Goal: Task Accomplishment & Management: Complete application form

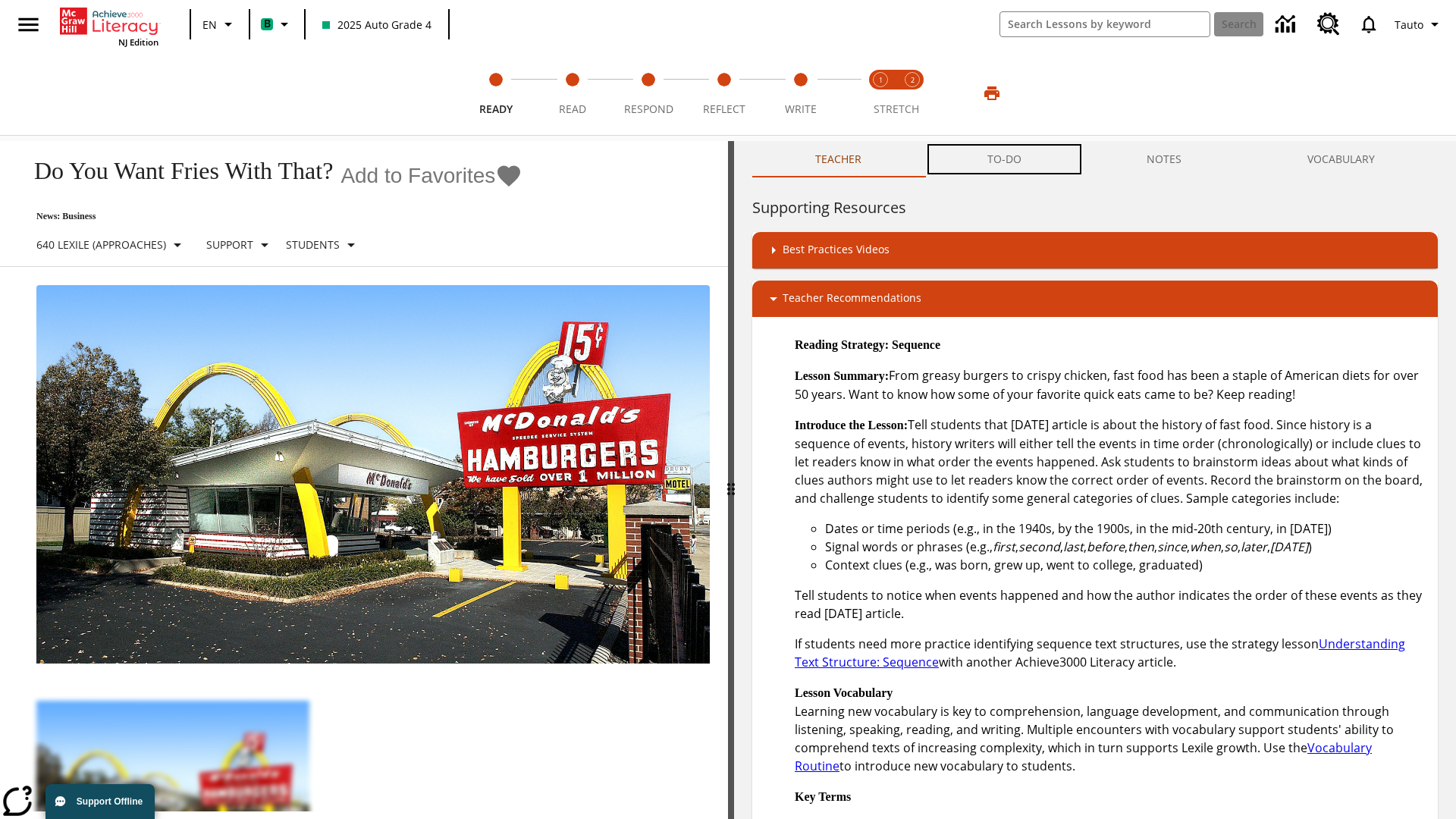
click at [1005, 159] on button "TO-DO" at bounding box center [1005, 159] width 160 height 36
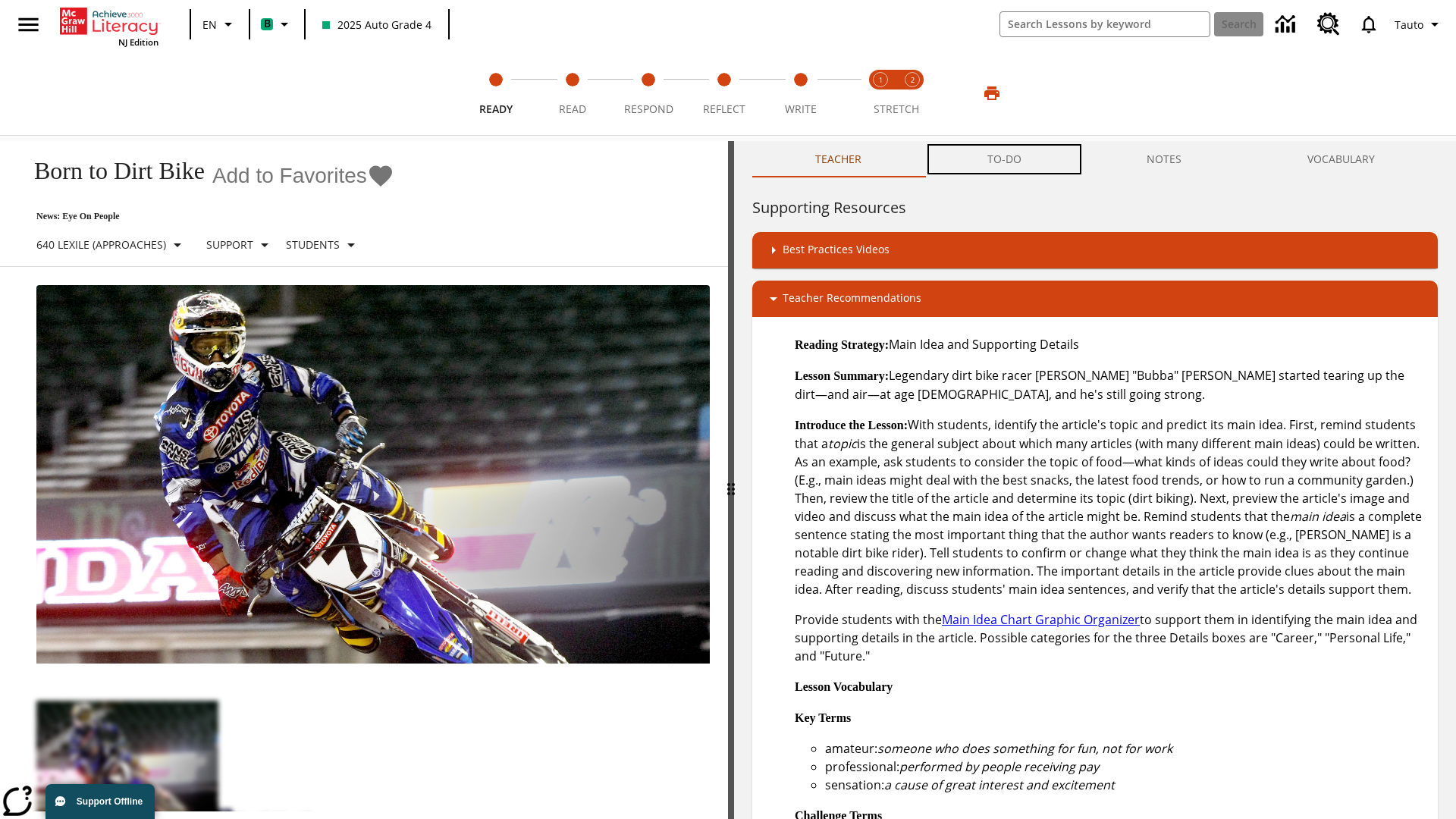
click at [1005, 159] on button "TO-DO" at bounding box center [1005, 159] width 160 height 36
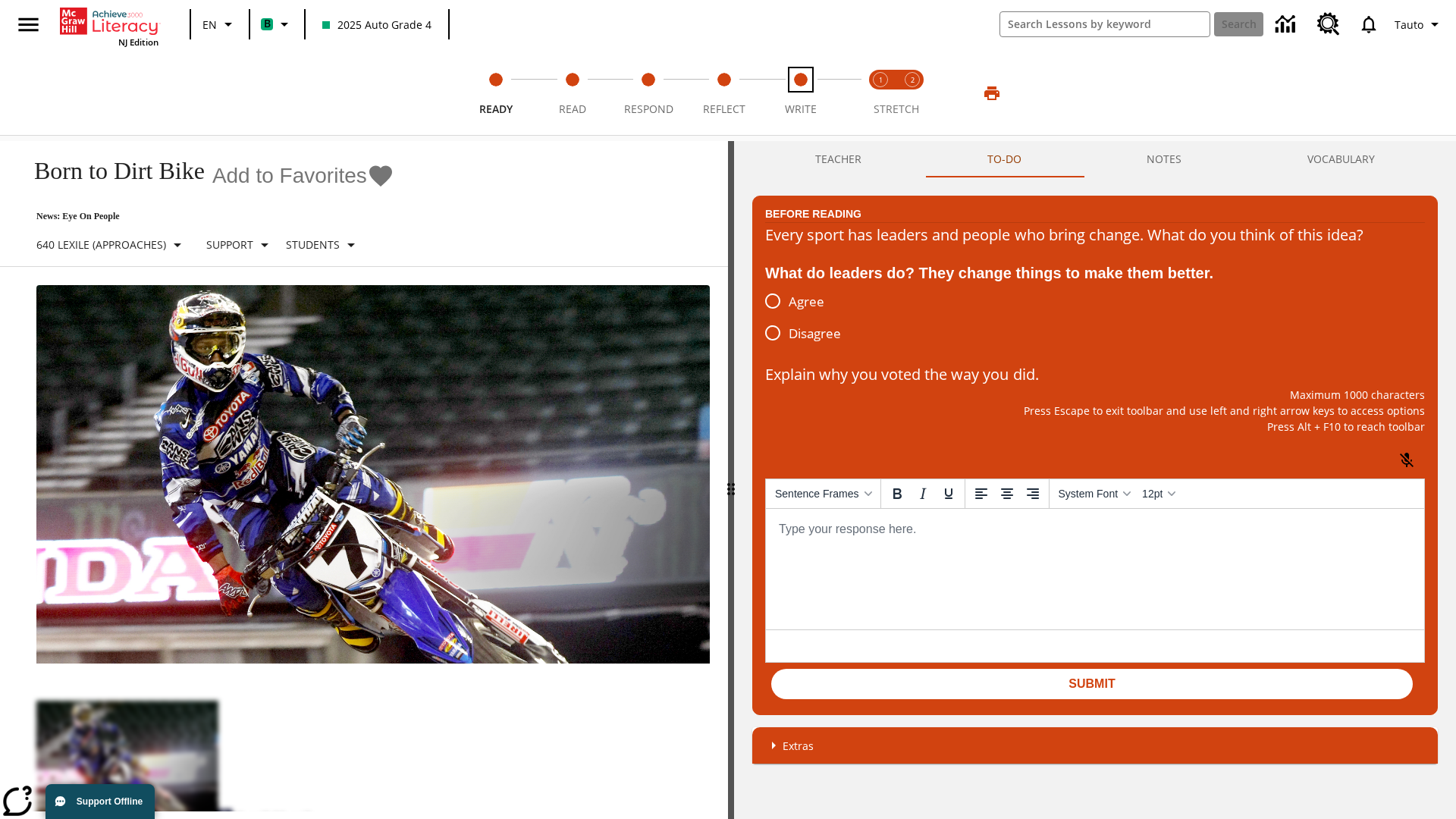
click at [800, 93] on span "Write" at bounding box center [801, 103] width 32 height 27
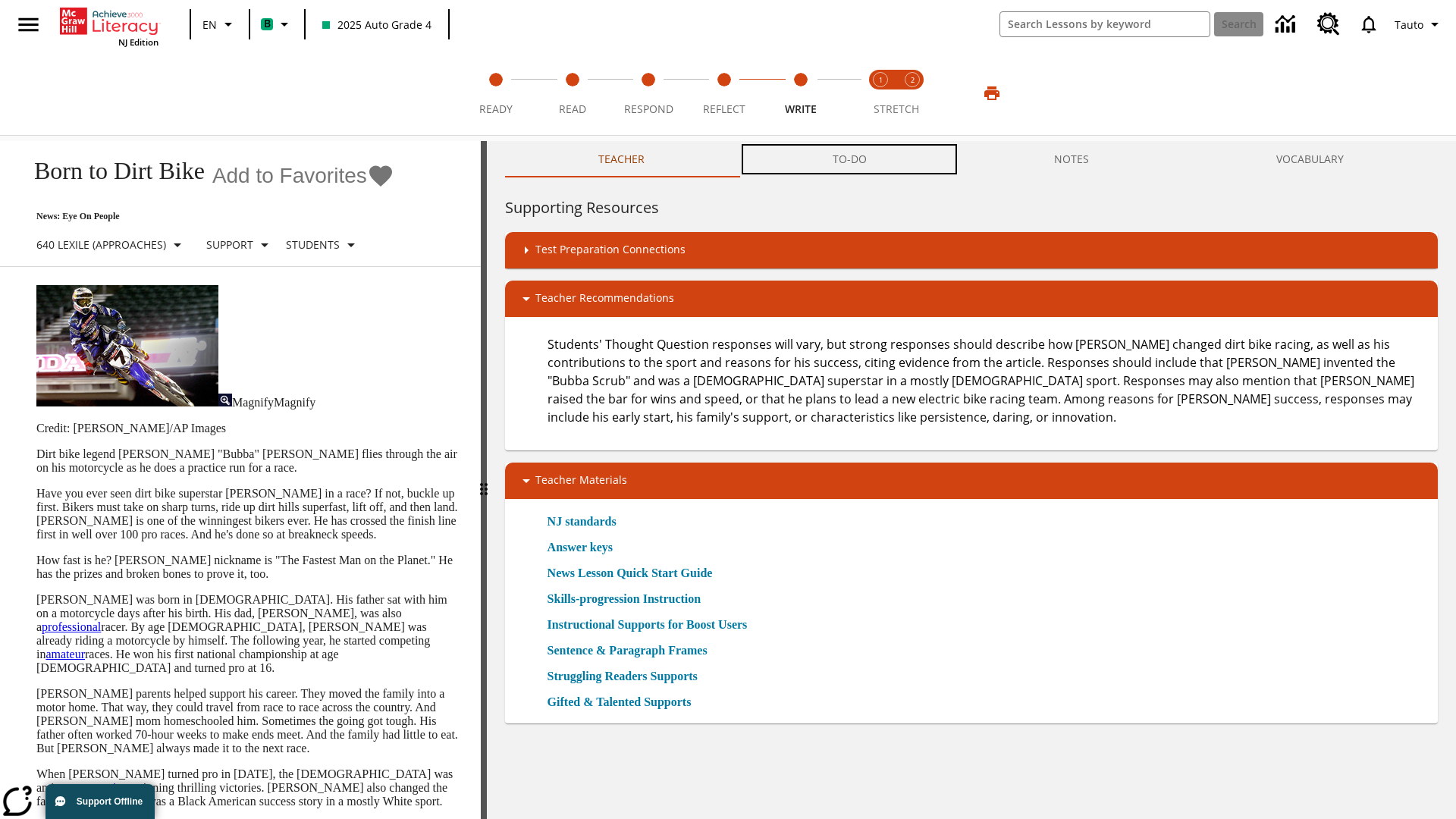
scroll to position [1, 0]
click at [850, 159] on button "TO-DO" at bounding box center [849, 159] width 221 height 36
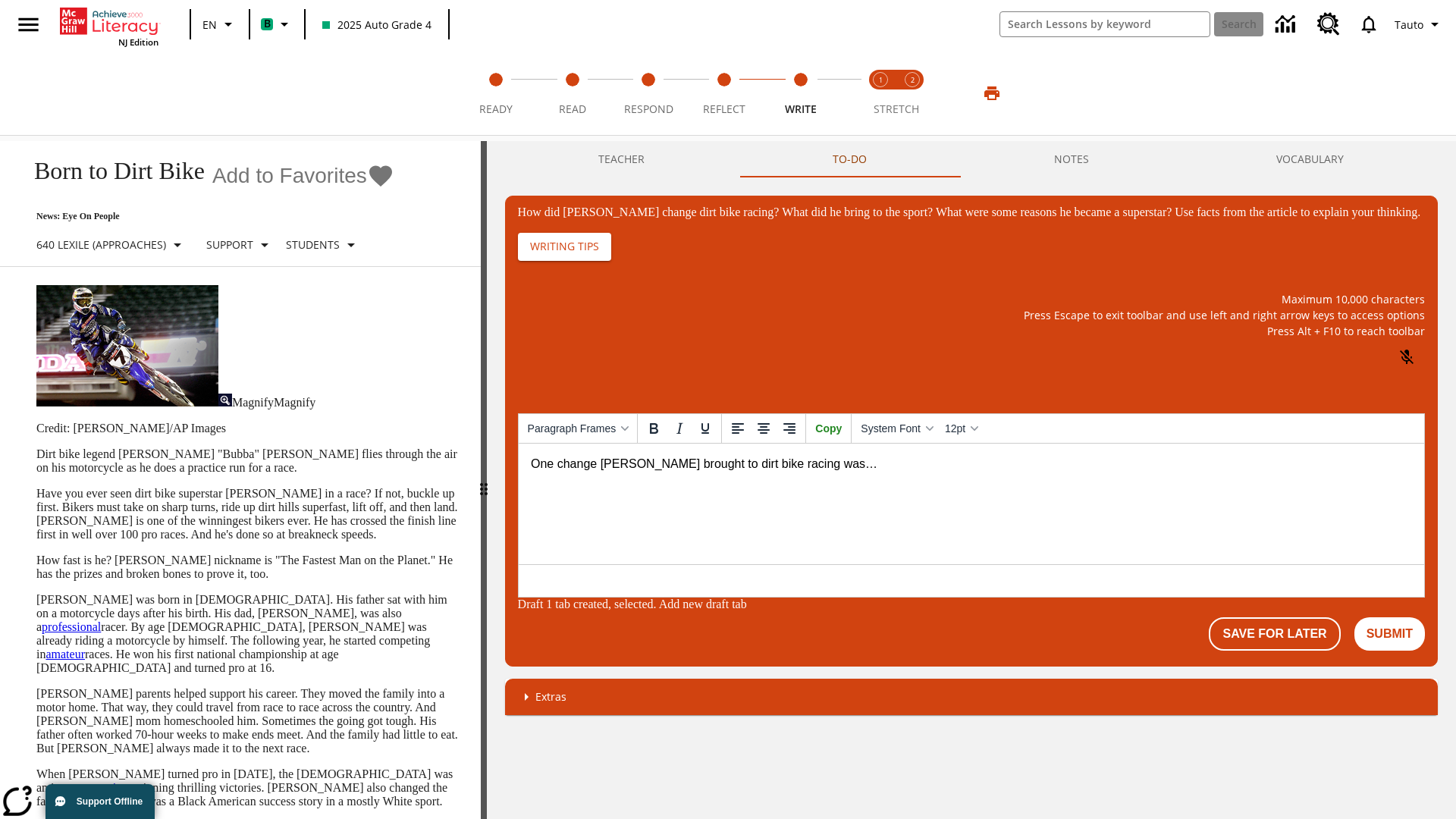
scroll to position [0, 0]
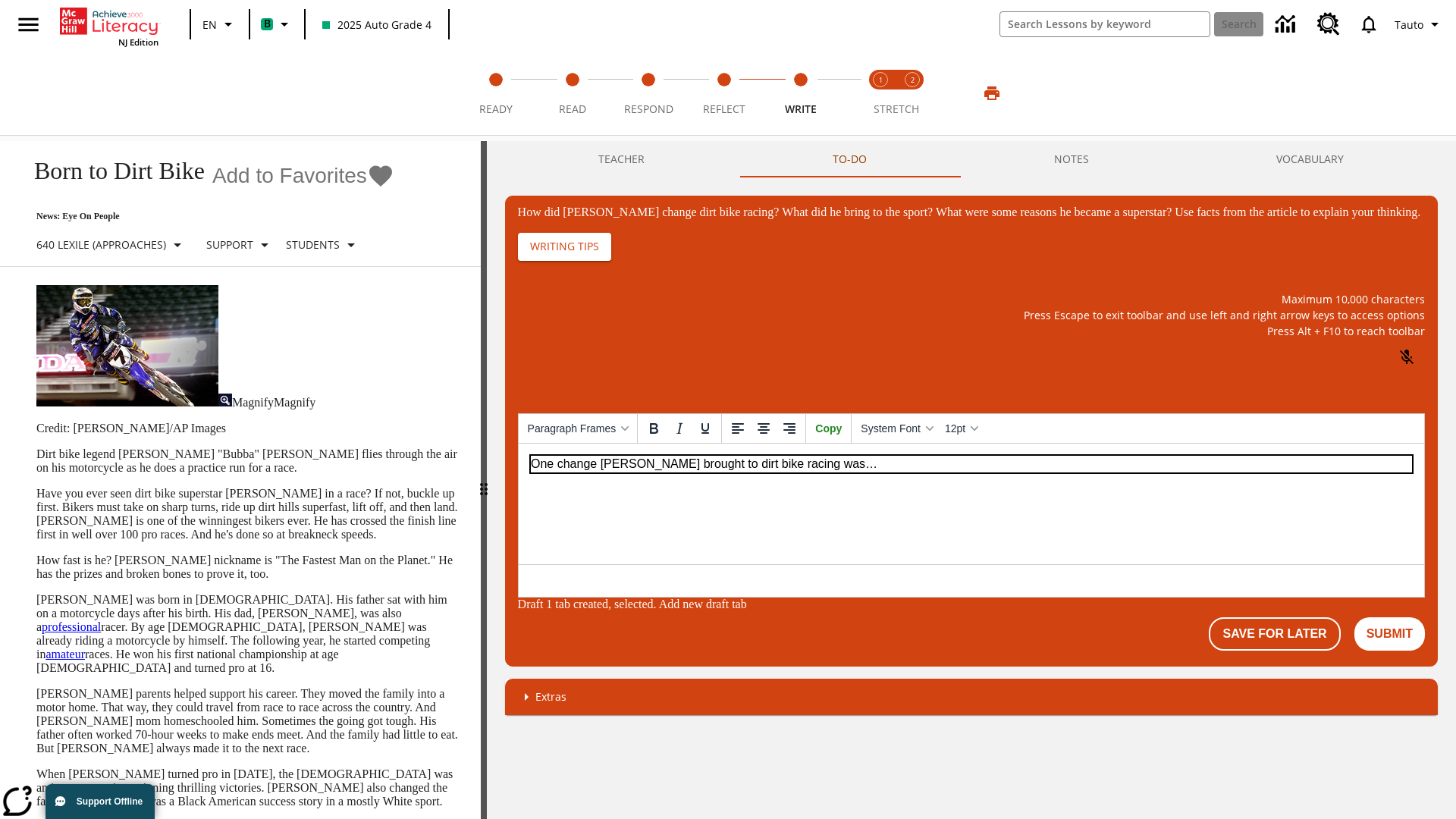
click at [970, 463] on p "One change [PERSON_NAME] brought to dirt bike racing was…" at bounding box center [970, 463] width 881 height 17
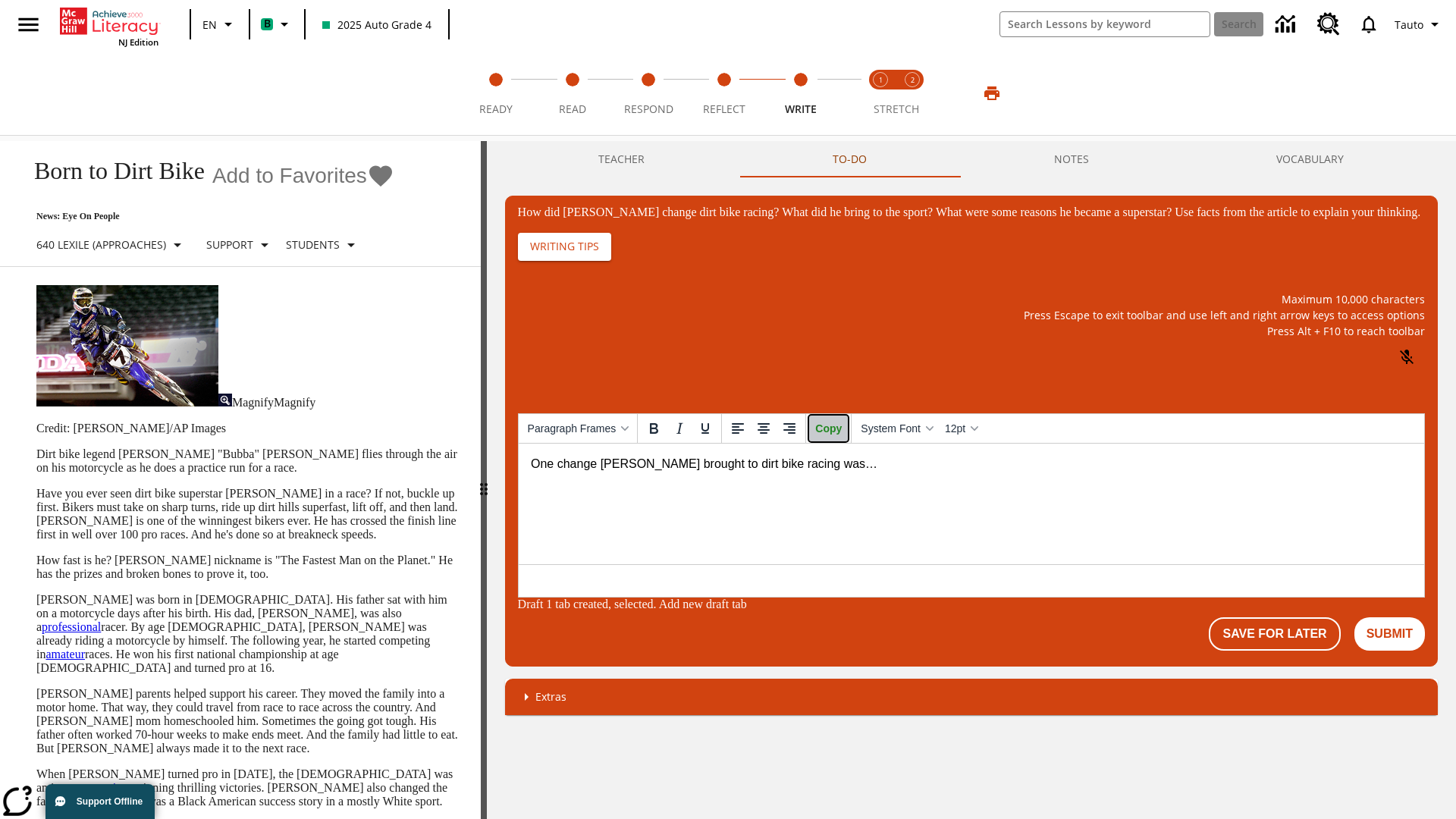
click at [838, 434] on span "Copy" at bounding box center [828, 428] width 26 height 12
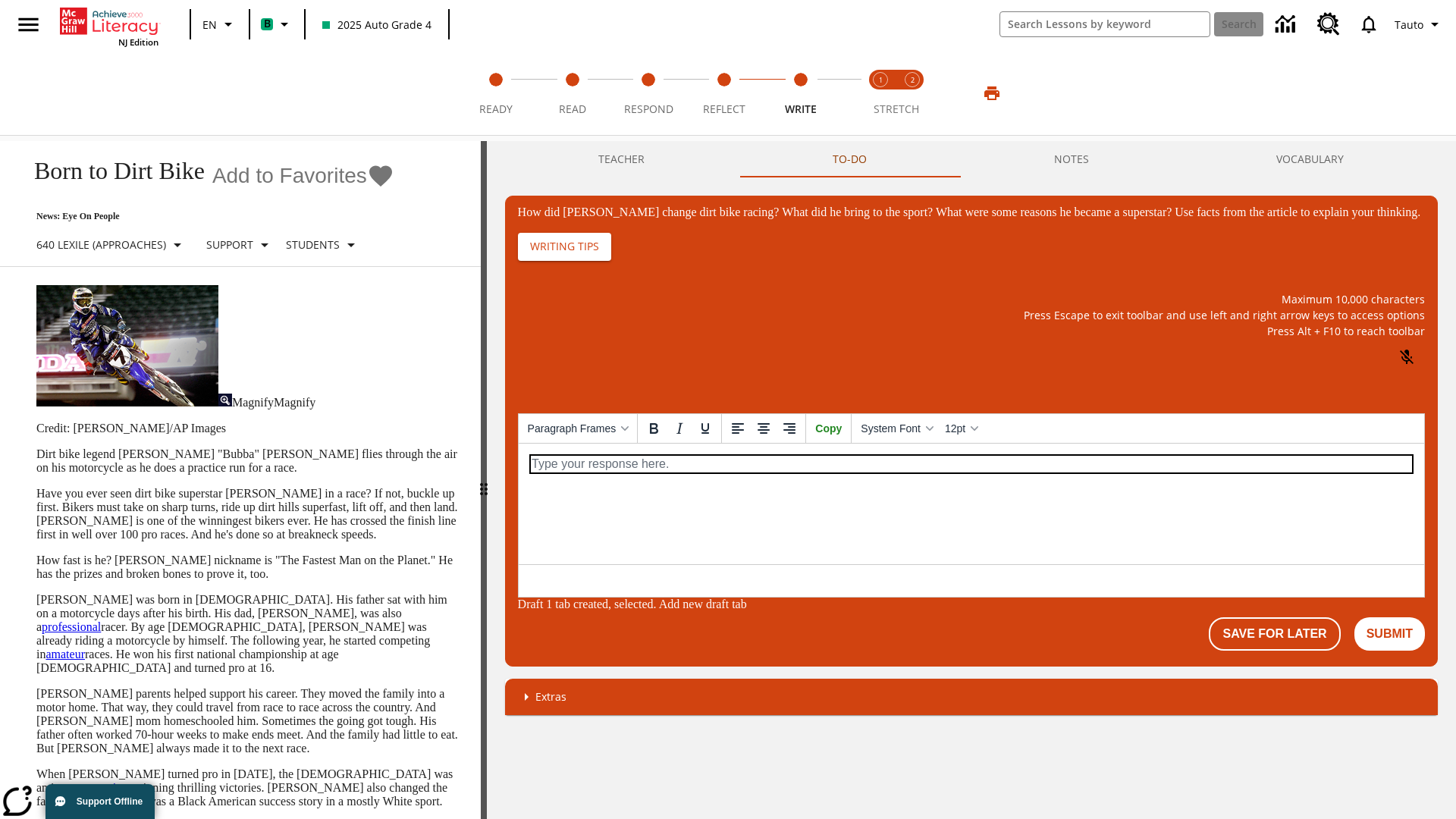
click at [970, 463] on p "How did Stewart change dirt bike racing? What did he bring to the sport? What w…" at bounding box center [970, 463] width 881 height 17
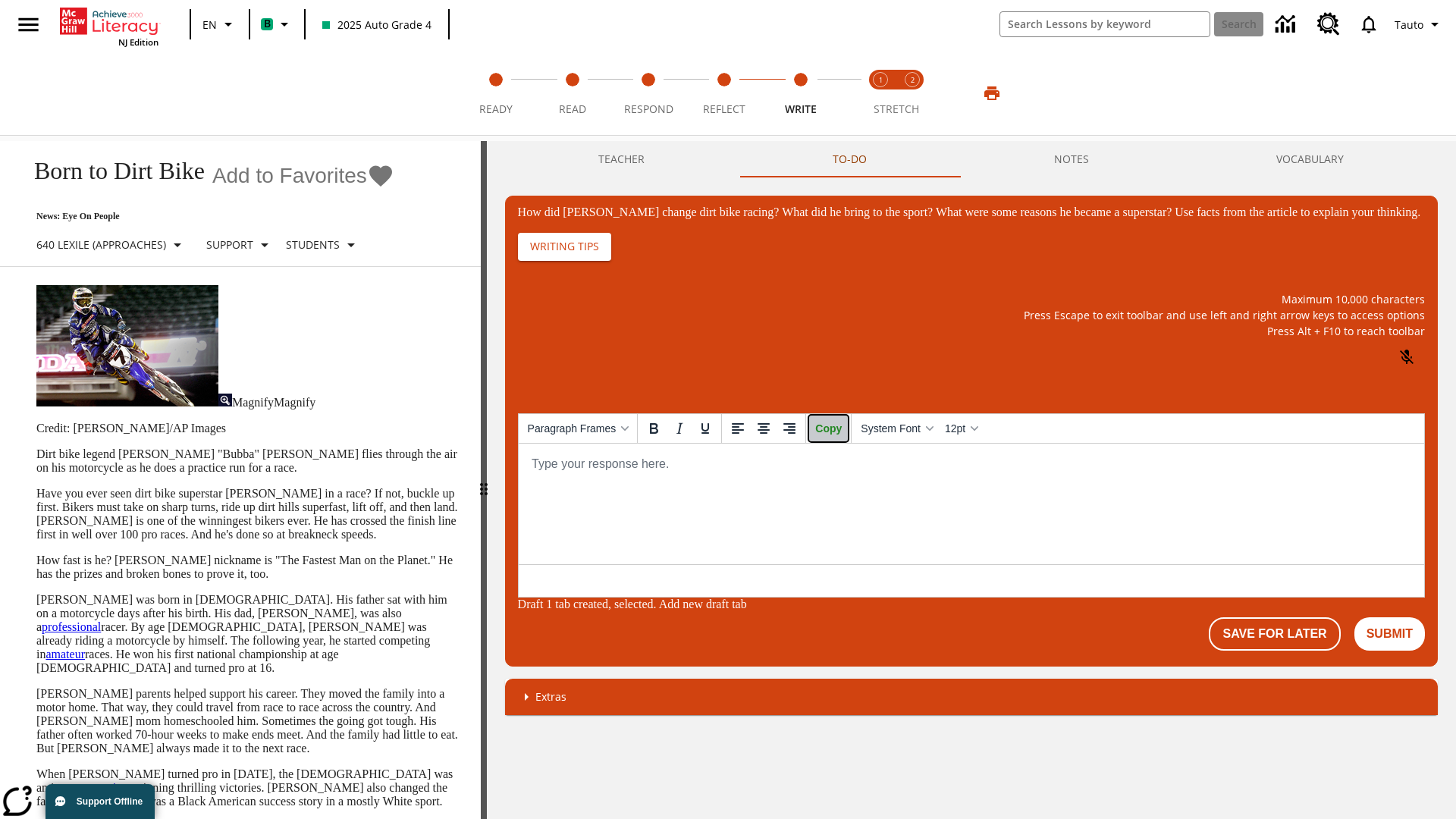
click at [838, 434] on span "Copy" at bounding box center [828, 428] width 26 height 12
click at [970, 463] on p "How did Stewart change dirt bike racing? What did he bring to the sport? What w…" at bounding box center [970, 463] width 881 height 17
click at [1071, 159] on button "NOTES" at bounding box center [1071, 159] width 222 height 36
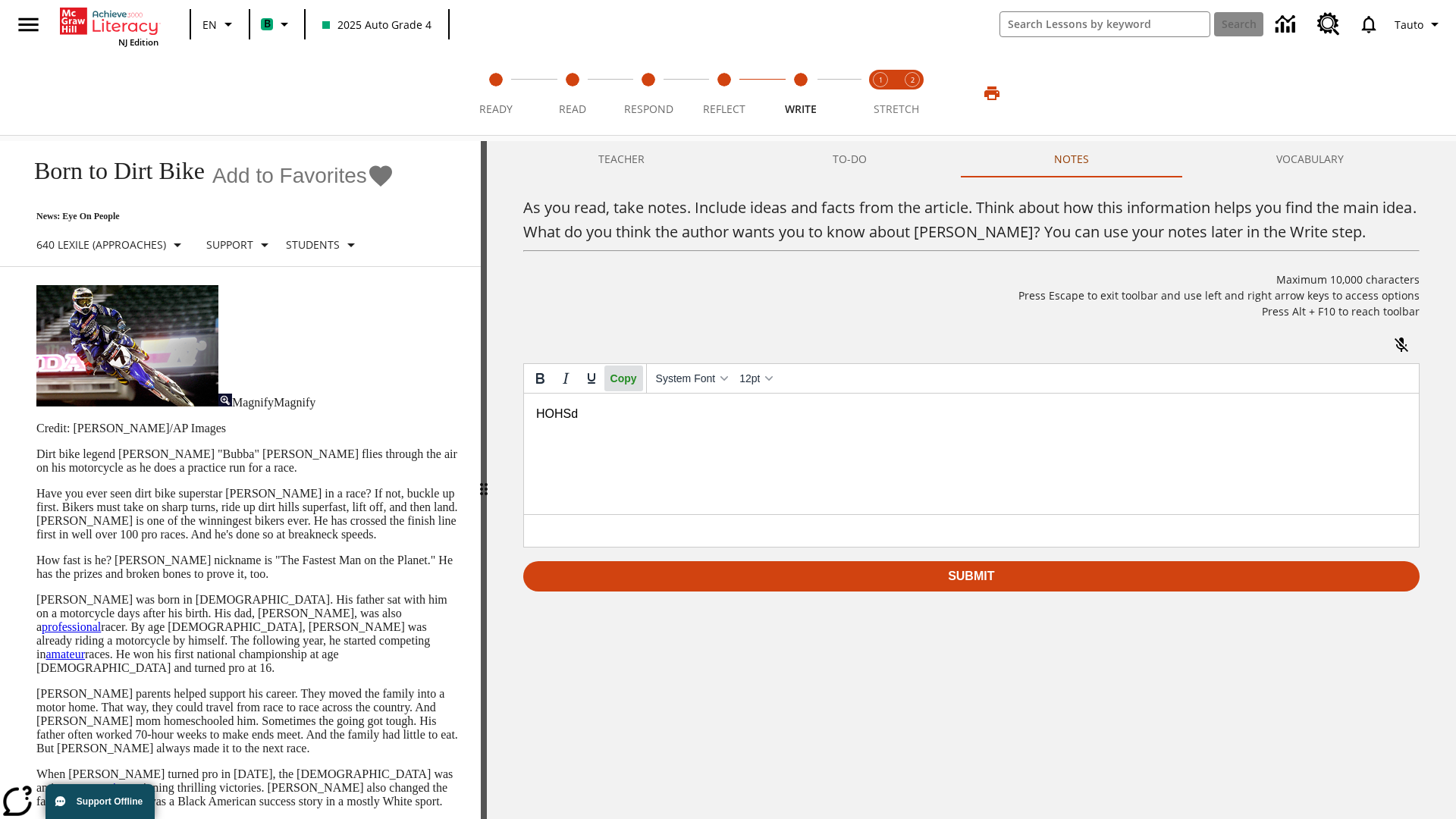
click at [625, 385] on span "Copy" at bounding box center [623, 377] width 26 height 12
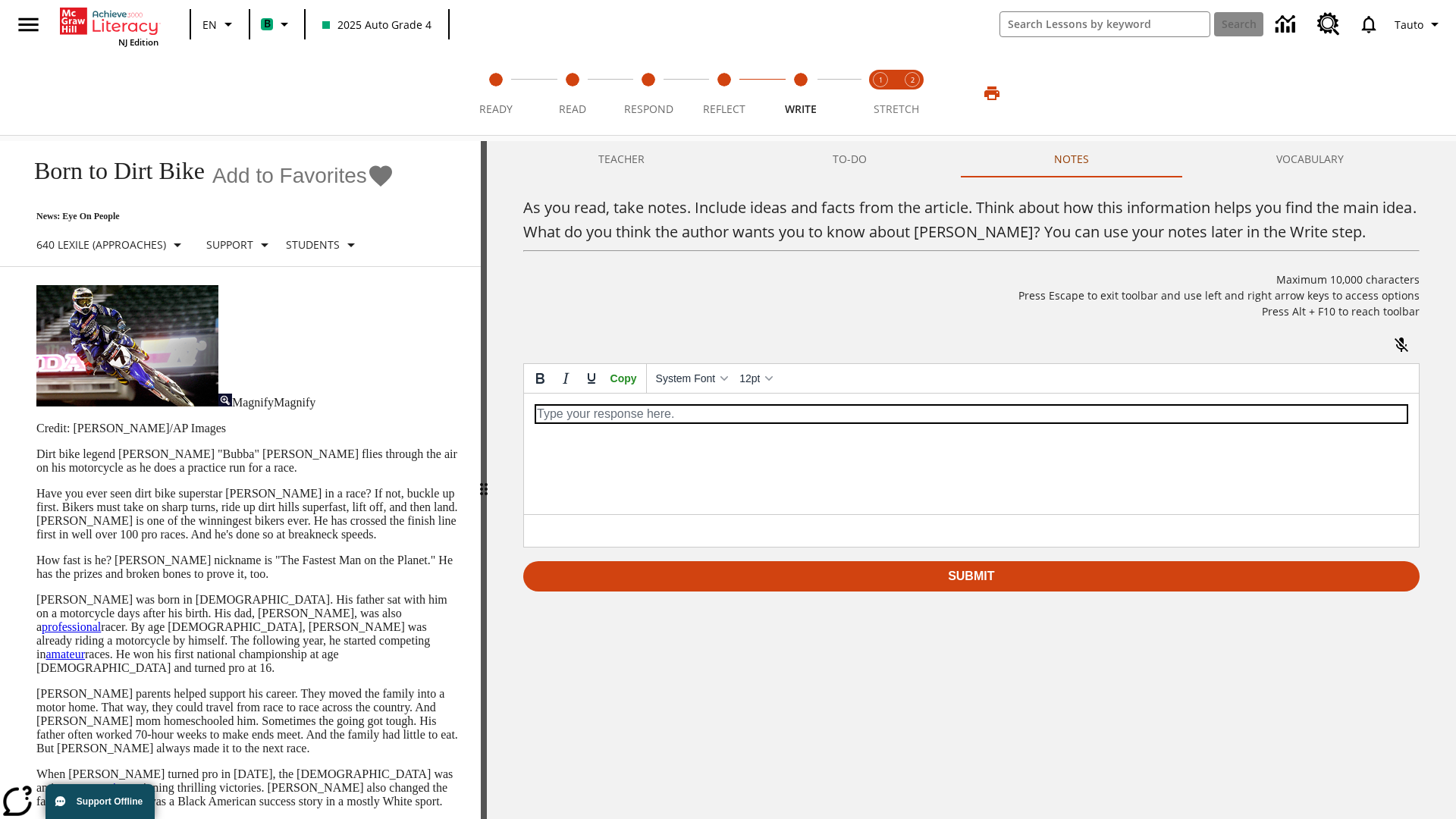
click at [970, 414] on p "As you read, take notes. Include ideas and facts from the article. Think about …" at bounding box center [971, 414] width 871 height 17
